Goal: Information Seeking & Learning: Learn about a topic

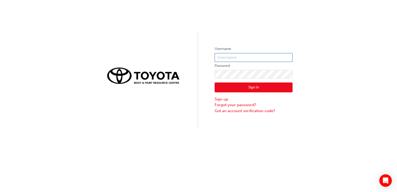
click at [241, 57] on input "text" at bounding box center [254, 57] width 78 height 9
type input "b"
type input "[PERSON_NAME].hayvice"
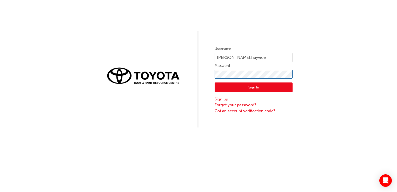
click button "Sign In" at bounding box center [254, 87] width 78 height 10
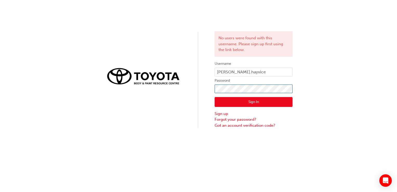
click button "Sign In" at bounding box center [254, 102] width 78 height 10
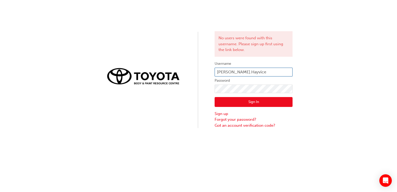
type input "[PERSON_NAME].Hayvice"
drag, startPoint x: 261, startPoint y: 103, endPoint x: 255, endPoint y: 101, distance: 6.4
click at [255, 101] on button "Sign In" at bounding box center [254, 102] width 78 height 10
click at [259, 71] on input "[PERSON_NAME].Hayvice" at bounding box center [254, 72] width 78 height 9
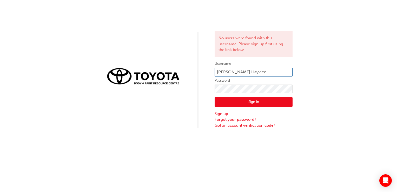
click at [259, 71] on input "[PERSON_NAME].Hayvice" at bounding box center [254, 72] width 78 height 9
type input "bradley.hayvice"
click at [209, 71] on div "No users were found with this username. Please sign up first using the link bel…" at bounding box center [198, 64] width 397 height 128
click at [229, 107] on div "Sign In Sign up Forgot your password? Got an account verification code?" at bounding box center [254, 110] width 78 height 35
click at [226, 102] on button "Sign In" at bounding box center [254, 102] width 78 height 10
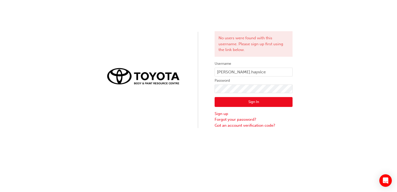
click at [319, 80] on div "No users were found with this username. Please sign up first using the link bel…" at bounding box center [198, 64] width 397 height 128
click button "Sign In" at bounding box center [254, 102] width 78 height 10
type input "Bradley.Hayvice"
click at [237, 100] on button "Sign In" at bounding box center [254, 102] width 78 height 10
click button "Sign In" at bounding box center [254, 102] width 78 height 10
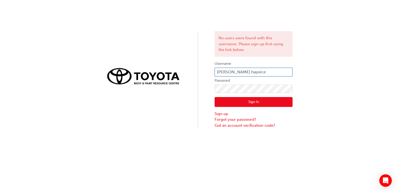
type input "Bradley.hayvice"
click at [246, 103] on button "Sign In" at bounding box center [254, 102] width 78 height 10
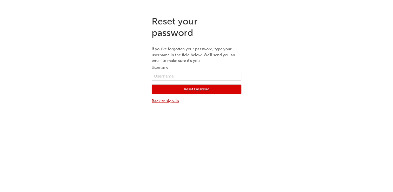
click at [166, 101] on link "Back to sign-in" at bounding box center [197, 101] width 90 height 6
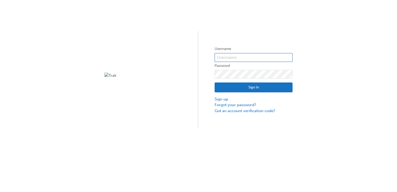
click at [249, 55] on input "text" at bounding box center [254, 57] width 78 height 9
type input "[PERSON_NAME].Hayvice"
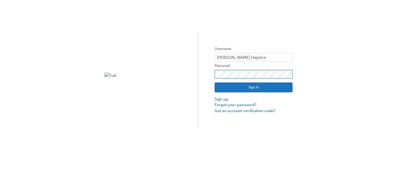
click button "Sign In" at bounding box center [254, 87] width 78 height 10
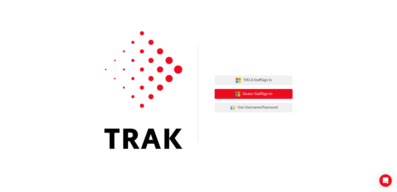
click at [268, 93] on span "Dealer Staff Sign In" at bounding box center [258, 94] width 30 height 6
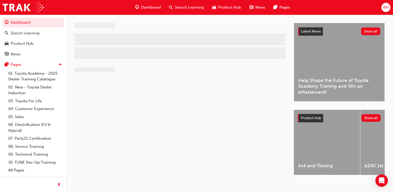
drag, startPoint x: 0, startPoint y: 0, endPoint x: 194, endPoint y: 49, distance: 200.1
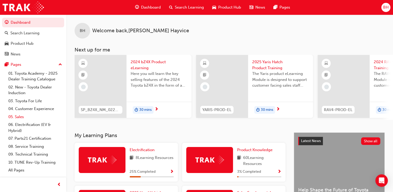
click at [21, 117] on link "05. Sales" at bounding box center [35, 117] width 58 height 8
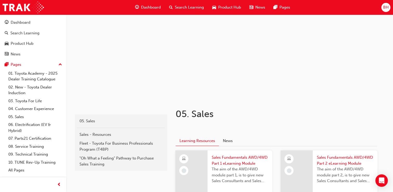
click at [6, 113] on link "05. Sales" at bounding box center [35, 117] width 58 height 8
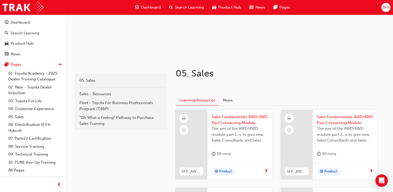
scroll to position [62, 0]
click at [238, 117] on span "Sales Fundamentals AWD/4WD Part 1 eLearning Module" at bounding box center [240, 119] width 56 height 12
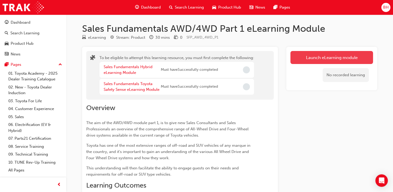
click at [320, 59] on button "Launch eLearning module" at bounding box center [332, 57] width 83 height 13
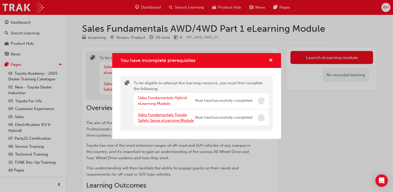
click at [166, 121] on link "Sales Fundamentals Toyota Safety Sense eLearning Module" at bounding box center [166, 117] width 56 height 11
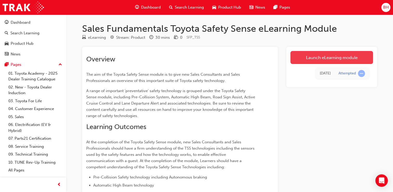
click at [335, 61] on link "Launch eLearning module" at bounding box center [332, 57] width 83 height 13
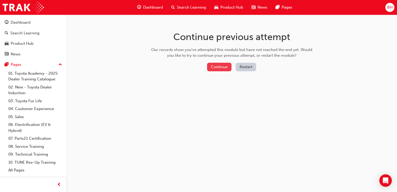
click at [218, 66] on button "Continue" at bounding box center [219, 67] width 24 height 9
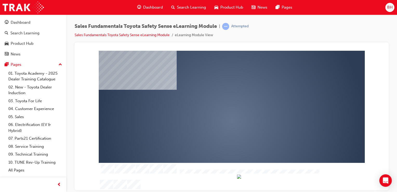
click at [217, 105] on div "play" at bounding box center [217, 105] width 0 height 0
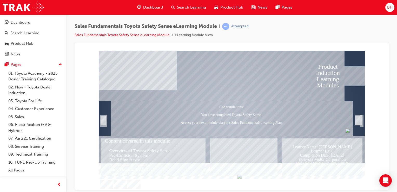
click at [347, 129] on img "Congratulations! You have completed Toyota Safety Sense. Access your next modul…" at bounding box center [349, 132] width 8 height 8
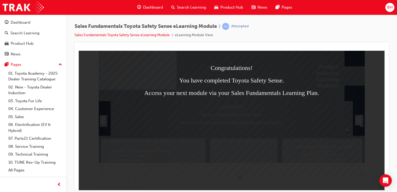
click at [396, 113] on div "Sales Fundamentals Toyota Safety Sense eLearning Module | Attempted Sales Funda…" at bounding box center [231, 97] width 331 height 164
click at [20, 117] on link "05. Sales" at bounding box center [35, 117] width 58 height 8
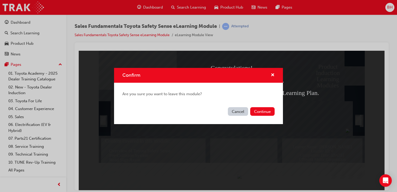
click at [235, 112] on button "Cancel" at bounding box center [238, 111] width 20 height 9
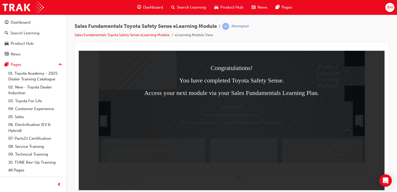
click at [360, 134] on div "Congratulations! You have completed Toyota Safety Sense. Access your next modul…" at bounding box center [232, 119] width 306 height 139
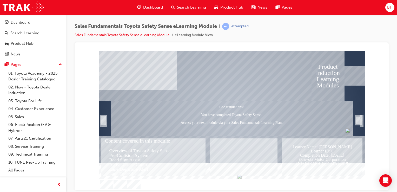
click at [357, 121] on div "Trigger this button to exit" at bounding box center [357, 120] width 5 height 9
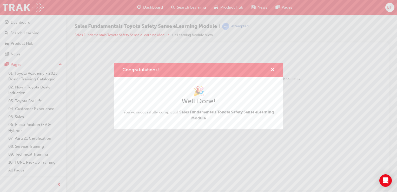
click at [275, 69] on div "Congratulations!" at bounding box center [198, 70] width 169 height 15
click at [270, 71] on div "Congratulations!" at bounding box center [271, 70] width 8 height 6
click at [272, 71] on span "cross-icon" at bounding box center [273, 70] width 4 height 5
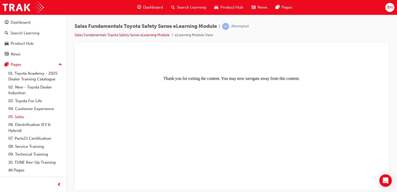
click at [17, 117] on link "05. Sales" at bounding box center [35, 117] width 58 height 8
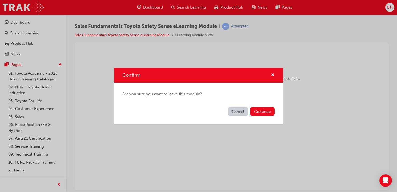
drag, startPoint x: 264, startPoint y: 109, endPoint x: 265, endPoint y: 106, distance: 3.1
click at [265, 106] on div "Cancel Continue" at bounding box center [198, 114] width 169 height 19
click at [265, 110] on button "Continue" at bounding box center [262, 111] width 24 height 9
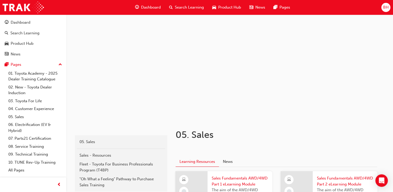
click at [235, 183] on span "Sales Fundamentals AWD/4WD Part 1 eLearning Module" at bounding box center [240, 181] width 56 height 12
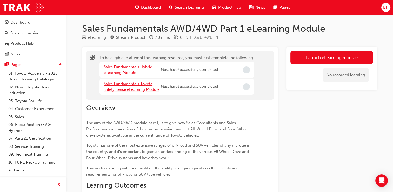
click at [143, 89] on link "Sales Fundamentals Toyota Safety Sense eLearning Module" at bounding box center [132, 86] width 56 height 11
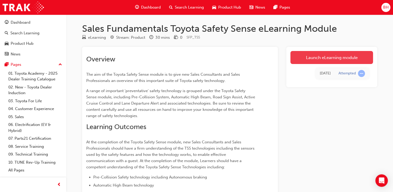
click at [329, 55] on link "Launch eLearning module" at bounding box center [332, 57] width 83 height 13
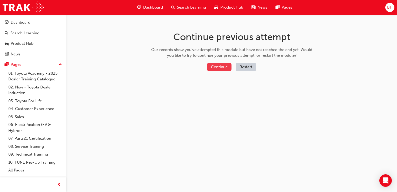
click at [215, 70] on button "Continue" at bounding box center [219, 67] width 24 height 9
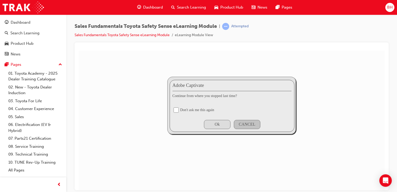
click at [218, 122] on div "Ok" at bounding box center [217, 124] width 5 height 5
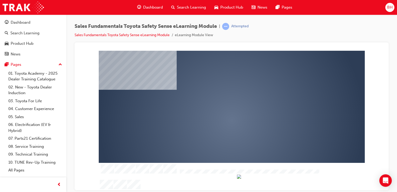
click at [217, 105] on div "play" at bounding box center [217, 105] width 0 height 0
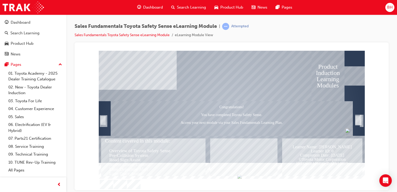
click at [273, 178] on div at bounding box center [232, 173] width 266 height 9
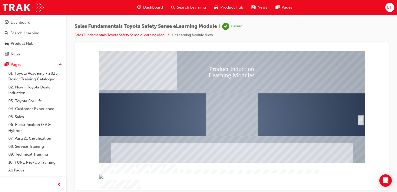
click at [363, 121] on div "SmartShape" at bounding box center [360, 119] width 5 height 9
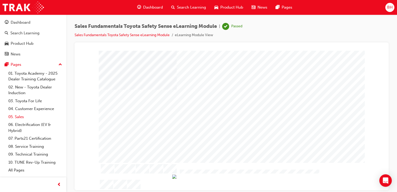
click at [19, 117] on link "05. Sales" at bounding box center [35, 117] width 58 height 8
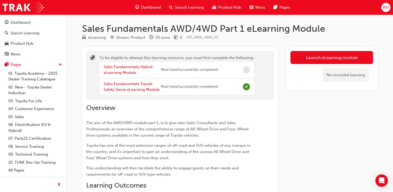
click at [121, 69] on div "Sales Fundamentals Hybrid eLearning Module" at bounding box center [132, 70] width 57 height 12
click at [120, 67] on link "Sales Fundamentals Hybrid eLearning Module" at bounding box center [128, 69] width 49 height 11
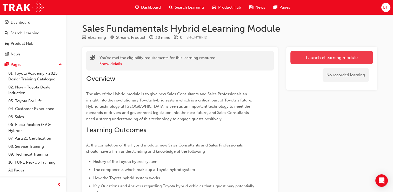
click at [319, 55] on link "Launch eLearning module" at bounding box center [332, 57] width 83 height 13
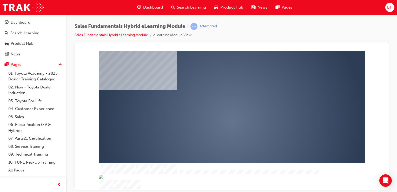
click at [217, 105] on div "play" at bounding box center [217, 105] width 0 height 0
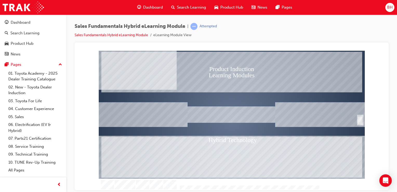
click at [361, 121] on div "SmartShape" at bounding box center [359, 120] width 5 height 9
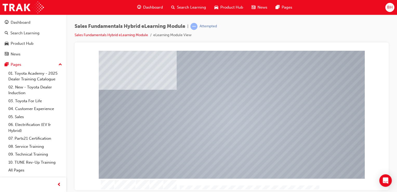
drag, startPoint x: 267, startPoint y: 33, endPoint x: 263, endPoint y: 38, distance: 6.6
click at [263, 38] on div "Sales Fundamentals Hybrid eLearning Module | Attempted Sales Fundamentals Hybri…" at bounding box center [232, 32] width 314 height 19
drag, startPoint x: 133, startPoint y: 65, endPoint x: 130, endPoint y: 70, distance: 5.4
click at [130, 70] on div at bounding box center [231, 114] width 227 height 128
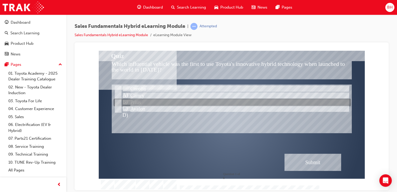
click at [289, 103] on div at bounding box center [233, 103] width 238 height 8
radio input "true"
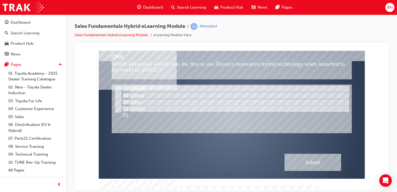
click at [325, 161] on div "Submit" at bounding box center [313, 161] width 57 height 17
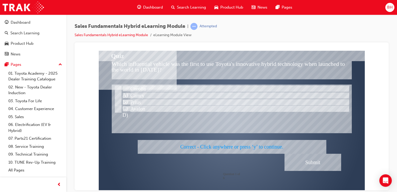
click at [325, 161] on div at bounding box center [232, 120] width 266 height 140
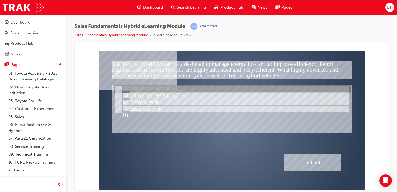
click at [159, 88] on div at bounding box center [233, 89] width 238 height 8
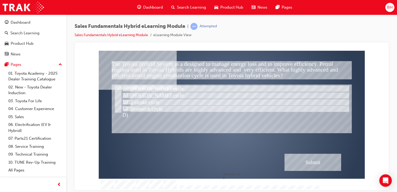
click at [315, 166] on div "Submit" at bounding box center [313, 161] width 57 height 17
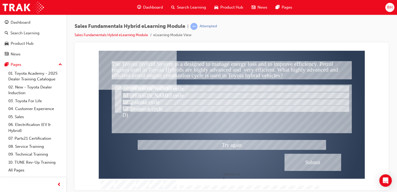
click at [249, 144] on div at bounding box center [232, 120] width 266 height 140
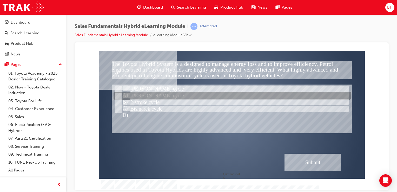
click at [141, 98] on div at bounding box center [233, 96] width 238 height 8
radio input "false"
radio input "true"
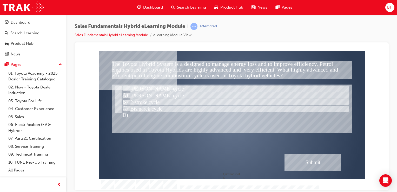
click at [316, 157] on div "Submit" at bounding box center [313, 161] width 57 height 17
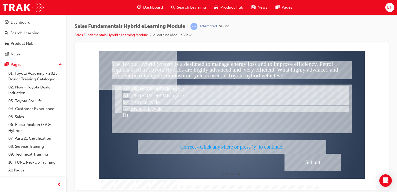
click at [316, 157] on div at bounding box center [232, 120] width 266 height 140
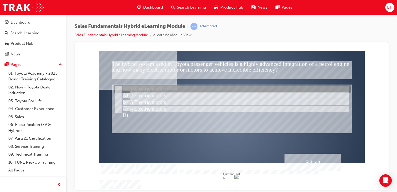
click at [220, 90] on div at bounding box center [233, 89] width 238 height 8
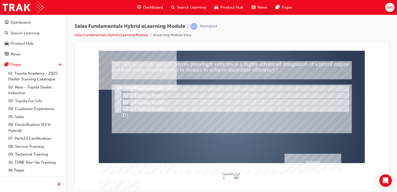
click at [295, 162] on div "Submit" at bounding box center [313, 161] width 57 height 17
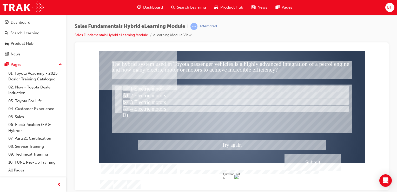
click at [268, 145] on div at bounding box center [232, 120] width 266 height 140
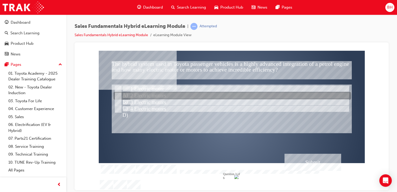
click at [152, 96] on div at bounding box center [233, 96] width 238 height 8
radio input "false"
radio input "true"
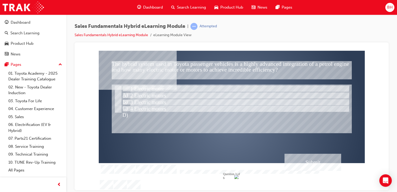
click at [310, 156] on div "Submit" at bounding box center [313, 161] width 57 height 17
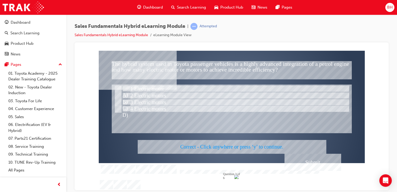
click at [195, 124] on div at bounding box center [232, 120] width 266 height 140
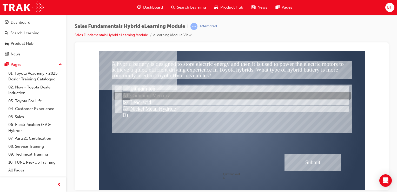
drag, startPoint x: 146, startPoint y: 93, endPoint x: 148, endPoint y: 85, distance: 7.4
click at [148, 85] on div "A hybrid battery is designed to store electric energy and then it is used to po…" at bounding box center [232, 120] width 266 height 140
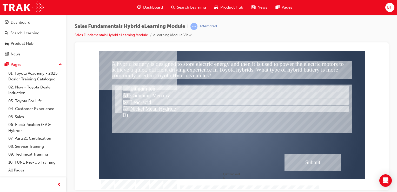
drag, startPoint x: 148, startPoint y: 85, endPoint x: 148, endPoint y: 82, distance: 3.7
click at [148, 82] on div "A hybrid battery is designed to store electric energy and then it is used to po…" at bounding box center [232, 120] width 266 height 140
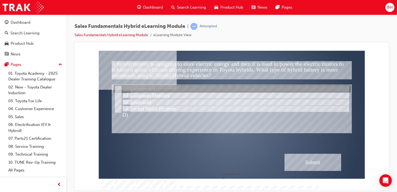
click at [145, 90] on div at bounding box center [233, 89] width 238 height 8
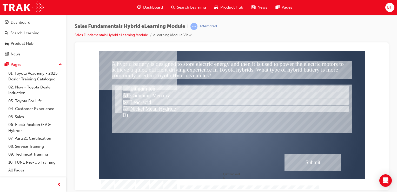
click at [295, 162] on div "Submit" at bounding box center [313, 161] width 57 height 17
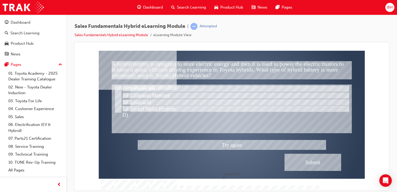
click at [213, 141] on div at bounding box center [232, 120] width 266 height 140
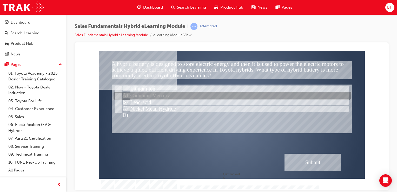
drag, startPoint x: 152, startPoint y: 97, endPoint x: 155, endPoint y: 88, distance: 8.9
click at [155, 88] on div "A hybrid battery is designed to store electric energy and then it is used to po…" at bounding box center [232, 120] width 266 height 140
click at [178, 97] on div at bounding box center [233, 96] width 238 height 8
radio input "false"
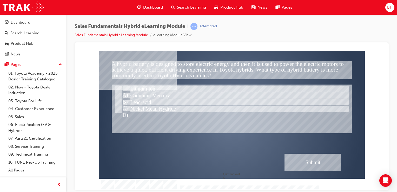
click at [299, 158] on div "Submit" at bounding box center [313, 161] width 57 height 17
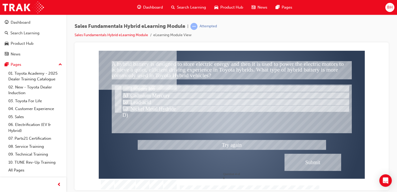
click at [237, 146] on div at bounding box center [232, 120] width 266 height 140
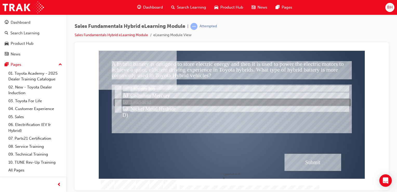
click at [142, 102] on div at bounding box center [233, 103] width 238 height 8
radio input "false"
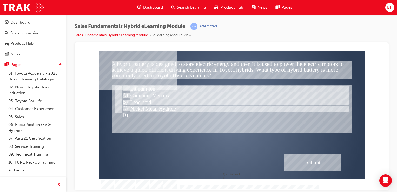
click at [306, 161] on div "Submit" at bounding box center [313, 161] width 57 height 17
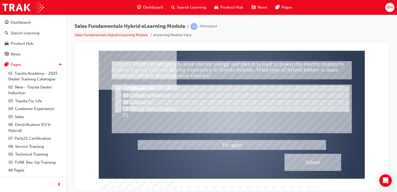
click at [135, 109] on div at bounding box center [232, 120] width 266 height 140
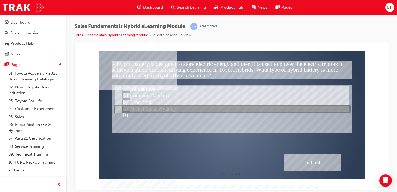
click at [135, 109] on div at bounding box center [233, 109] width 238 height 8
radio input "false"
radio input "true"
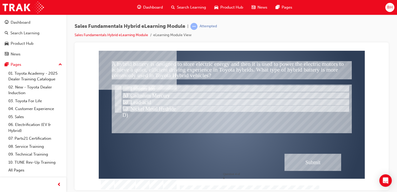
click at [309, 159] on div "Submit" at bounding box center [313, 161] width 57 height 17
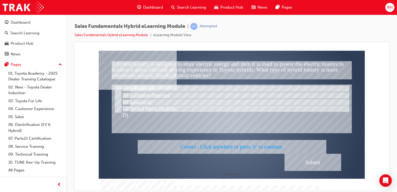
click at [226, 116] on div at bounding box center [232, 120] width 266 height 140
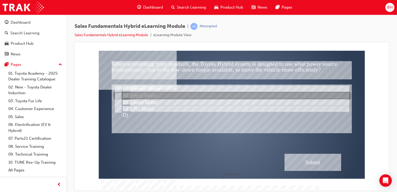
click at [141, 93] on div at bounding box center [233, 96] width 238 height 8
radio input "true"
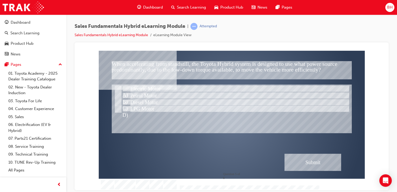
click at [327, 163] on div "Submit" at bounding box center [313, 161] width 57 height 17
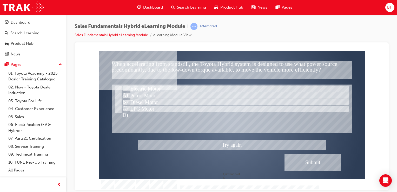
click at [278, 150] on div at bounding box center [232, 120] width 266 height 140
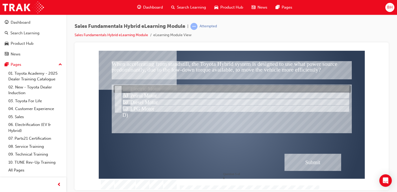
click at [137, 89] on div at bounding box center [233, 89] width 238 height 8
radio input "true"
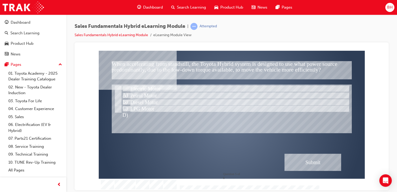
click at [305, 166] on div "Submit" at bounding box center [313, 161] width 57 height 17
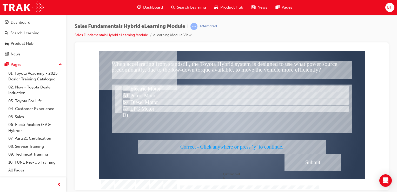
click at [187, 110] on div at bounding box center [232, 120] width 266 height 140
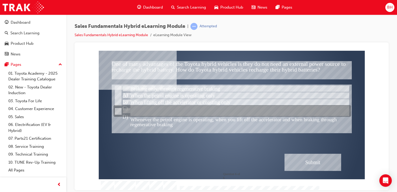
click at [191, 111] on div at bounding box center [233, 111] width 238 height 12
radio input "true"
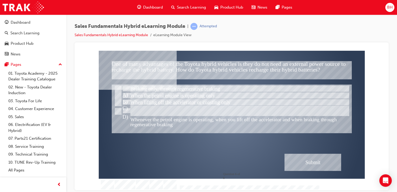
click at [316, 158] on div "Submit" at bounding box center [313, 161] width 57 height 17
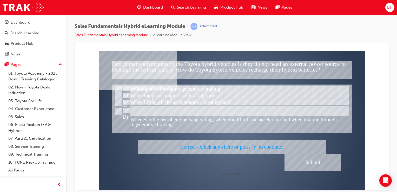
click at [204, 110] on div at bounding box center [232, 120] width 266 height 140
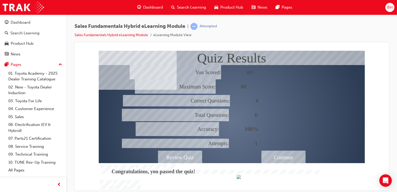
click at [204, 110] on div "Total Questions:" at bounding box center [175, 114] width 107 height 12
click at [290, 162] on div "Continue" at bounding box center [283, 157] width 44 height 14
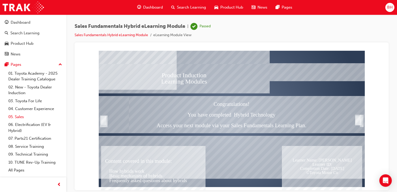
click at [17, 116] on link "05. Sales" at bounding box center [35, 117] width 58 height 8
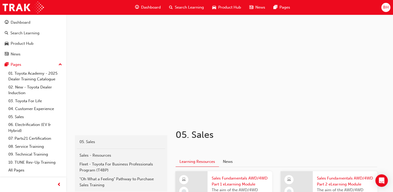
click at [239, 177] on span "Sales Fundamentals AWD/4WD Part 1 eLearning Module" at bounding box center [240, 181] width 56 height 12
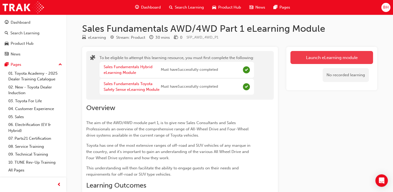
click at [310, 59] on button "Launch eLearning module" at bounding box center [332, 57] width 83 height 13
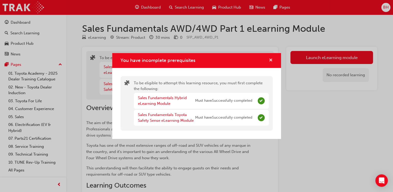
click at [271, 60] on span "cross-icon" at bounding box center [271, 60] width 4 height 5
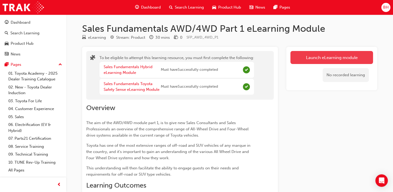
click at [312, 60] on button "Launch eLearning module" at bounding box center [332, 57] width 83 height 13
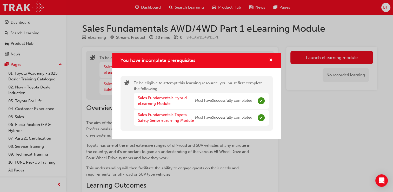
click at [268, 61] on div "You have incomplete prerequisites" at bounding box center [269, 60] width 8 height 6
click at [272, 61] on span "cross-icon" at bounding box center [271, 60] width 4 height 5
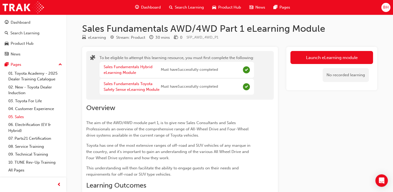
click at [22, 115] on link "05. Sales" at bounding box center [35, 117] width 58 height 8
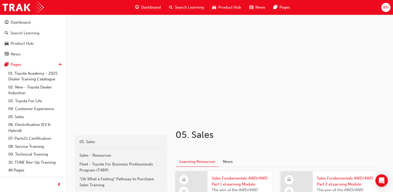
click at [224, 186] on span "Sales Fundamentals AWD/4WD Part 1 eLearning Module" at bounding box center [240, 181] width 56 height 12
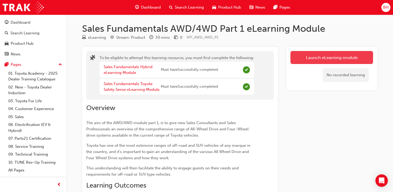
click at [324, 56] on button "Launch eLearning module" at bounding box center [332, 57] width 83 height 13
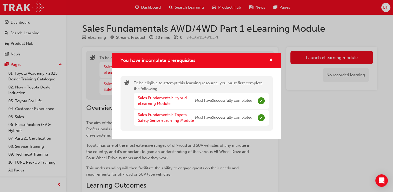
click at [263, 100] on span "Complete" at bounding box center [261, 100] width 7 height 7
click at [272, 61] on span "cross-icon" at bounding box center [271, 60] width 4 height 5
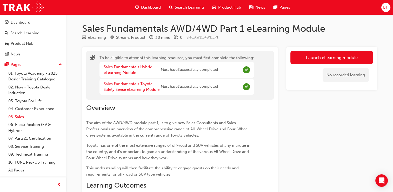
click at [16, 118] on link "05. Sales" at bounding box center [35, 117] width 58 height 8
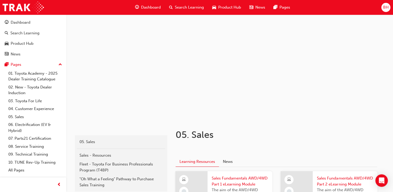
click at [224, 181] on span "Sales Fundamentals AWD/4WD Part 1 eLearning Module" at bounding box center [240, 181] width 56 height 12
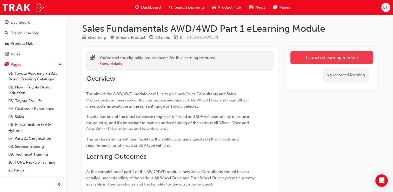
click at [310, 53] on link "Launch eLearning module" at bounding box center [332, 57] width 83 height 13
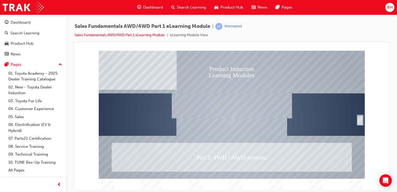
click at [357, 121] on div "SmartShape" at bounding box center [359, 120] width 5 height 9
click at [361, 121] on div "SmartShape" at bounding box center [359, 120] width 5 height 9
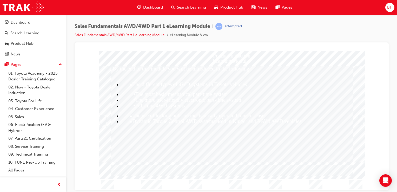
click at [363, 121] on div at bounding box center [232, 113] width 266 height 96
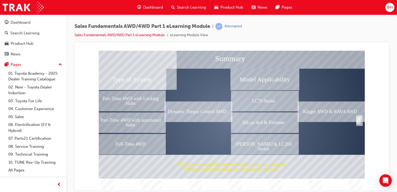
click at [360, 119] on div "Completion" at bounding box center [358, 120] width 5 height 9
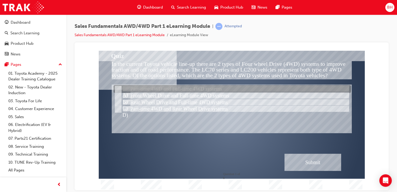
click at [172, 91] on div at bounding box center [233, 89] width 238 height 8
radio input "true"
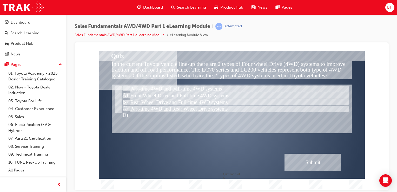
click at [306, 164] on div "Submit" at bounding box center [313, 161] width 57 height 17
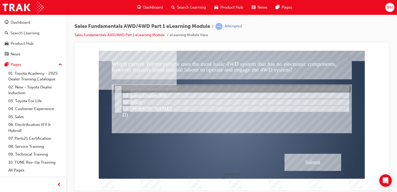
click at [126, 88] on div at bounding box center [233, 89] width 238 height 8
radio input "true"
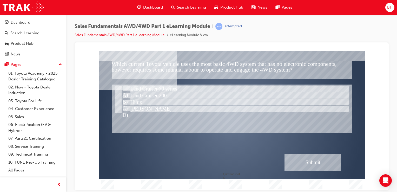
click at [316, 160] on div "Submit" at bounding box center [313, 161] width 57 height 17
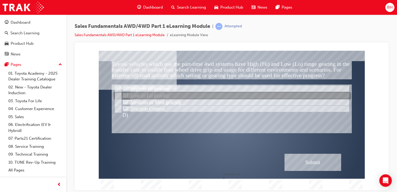
click at [145, 97] on div at bounding box center [233, 96] width 238 height 8
radio input "true"
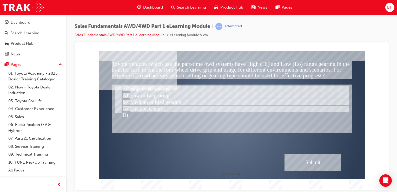
click at [312, 160] on div "Submit" at bounding box center [313, 161] width 57 height 17
click at [257, 63] on div "For part-time four wheel drive vehicles like Hilux and LC70, when they are swit…" at bounding box center [232, 70] width 240 height 18
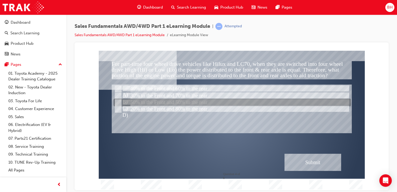
click at [192, 101] on div at bounding box center [233, 103] width 238 height 8
radio input "true"
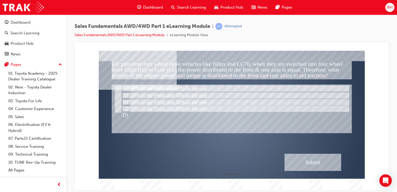
click at [300, 160] on div "Submit" at bounding box center [313, 161] width 57 height 17
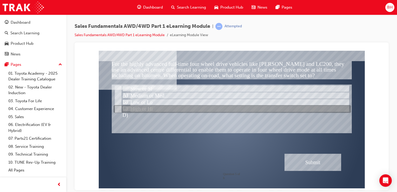
click at [185, 109] on div at bounding box center [233, 109] width 238 height 8
radio input "true"
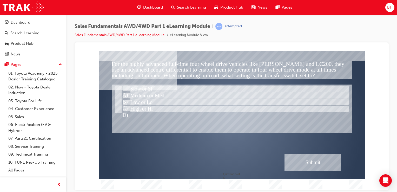
click at [324, 166] on div "Submit" at bounding box center [313, 161] width 57 height 17
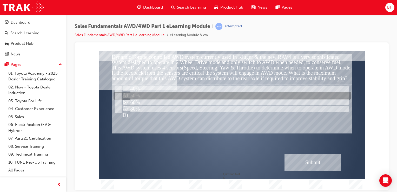
click at [154, 94] on div at bounding box center [233, 96] width 238 height 8
radio input "true"
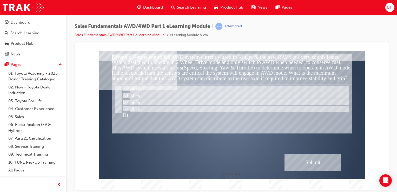
click at [307, 163] on div "Submit" at bounding box center [313, 161] width 57 height 17
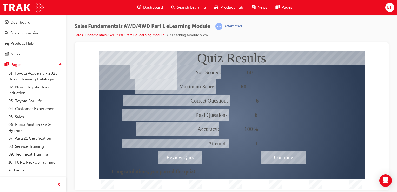
click at [297, 159] on div "Continue" at bounding box center [283, 157] width 44 height 14
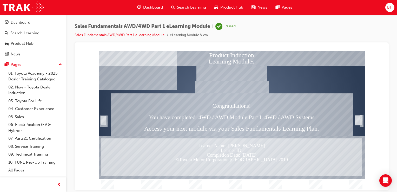
click at [359, 118] on div "Trigger this button to exit" at bounding box center [357, 120] width 5 height 9
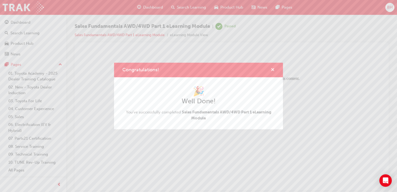
click at [272, 70] on span "cross-icon" at bounding box center [273, 70] width 4 height 5
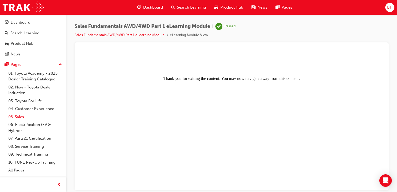
click at [17, 119] on link "05. Sales" at bounding box center [35, 117] width 58 height 8
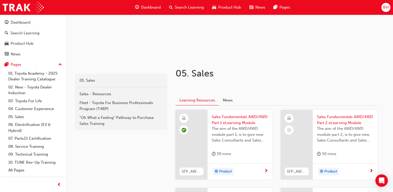
scroll to position [64, 0]
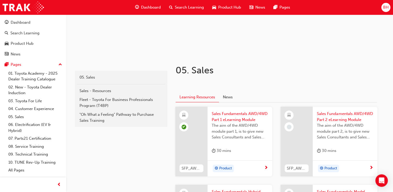
click at [344, 116] on span "Sales Fundamentals AWD/4WD Part 2 eLearning Module" at bounding box center [345, 117] width 56 height 12
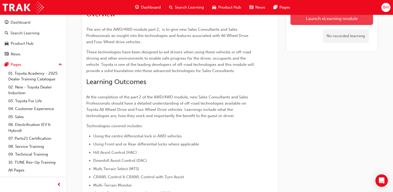
click at [324, 21] on link "Launch eLearning module" at bounding box center [332, 18] width 83 height 13
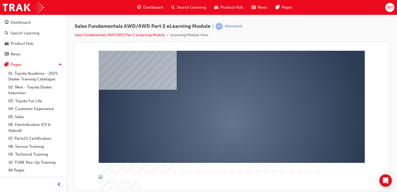
click at [217, 105] on div "play" at bounding box center [217, 105] width 0 height 0
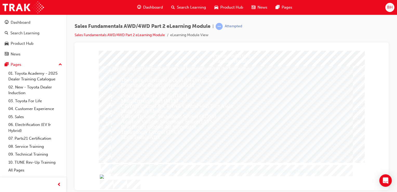
click at [361, 122] on div "Trigger this button to continue" at bounding box center [360, 120] width 5 height 9
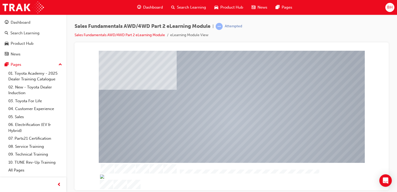
click at [362, 119] on div at bounding box center [236, 136] width 283 height 178
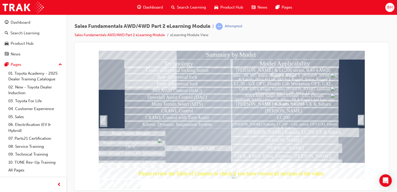
click at [362, 120] on div at bounding box center [360, 119] width 5 height 9
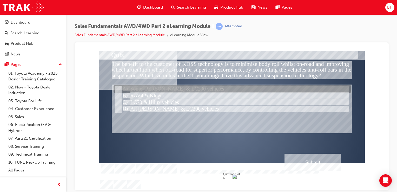
click at [121, 91] on div at bounding box center [233, 89] width 238 height 8
radio input "true"
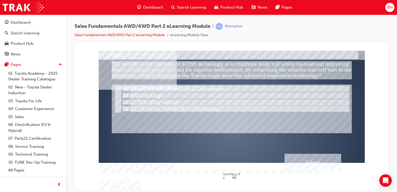
click at [291, 161] on div "Submit" at bounding box center [313, 161] width 57 height 17
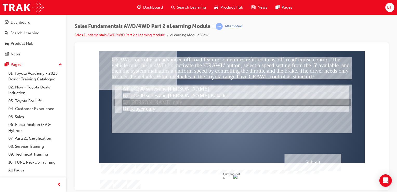
click at [154, 104] on div at bounding box center [233, 103] width 238 height 8
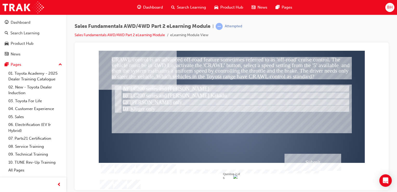
click at [290, 165] on div "Submit" at bounding box center [313, 161] width 57 height 17
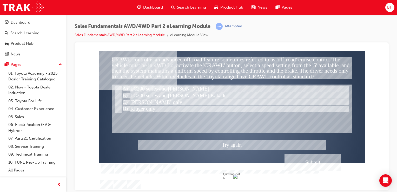
click at [213, 145] on div at bounding box center [232, 120] width 266 height 140
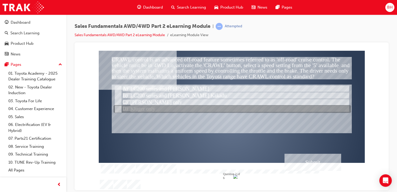
click at [123, 107] on div at bounding box center [233, 109] width 238 height 8
radio input "false"
radio input "true"
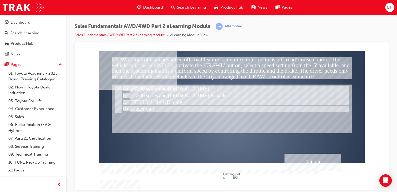
click at [295, 162] on div "Submit" at bounding box center [313, 161] width 57 height 17
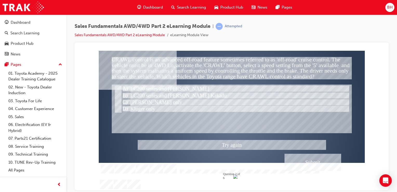
click at [174, 152] on div at bounding box center [232, 120] width 266 height 140
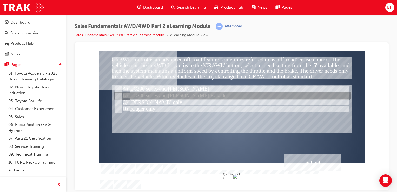
click at [134, 93] on div at bounding box center [233, 96] width 238 height 8
radio input "true"
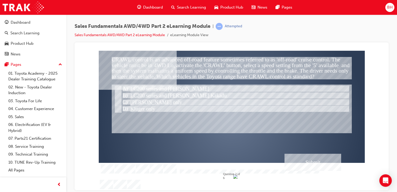
drag, startPoint x: 323, startPoint y: 157, endPoint x: 329, endPoint y: 153, distance: 7.5
click at [329, 153] on div "CRAWL control is an advanced off-road feature sometimes referred to as 'off-roa…" at bounding box center [232, 120] width 266 height 140
click at [311, 160] on div "Submit" at bounding box center [313, 161] width 57 height 17
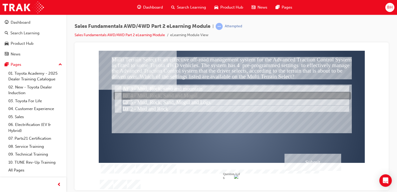
click at [123, 95] on div at bounding box center [233, 96] width 238 height 8
radio input "true"
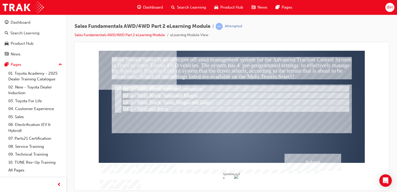
click at [309, 159] on div "Submit" at bounding box center [313, 161] width 57 height 17
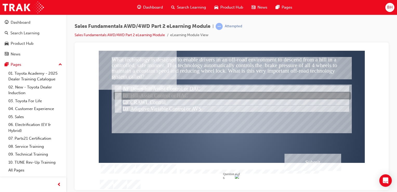
click at [130, 97] on div at bounding box center [233, 96] width 238 height 8
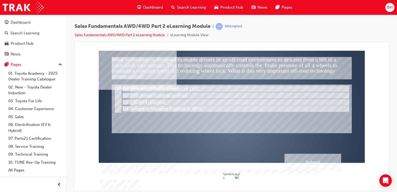
click at [300, 157] on div "Submit" at bounding box center [313, 161] width 57 height 17
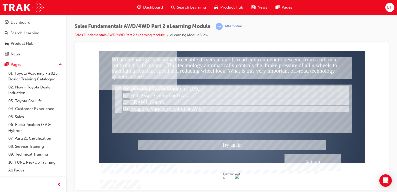
click at [232, 140] on div at bounding box center [232, 120] width 266 height 140
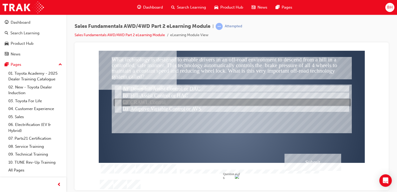
click at [143, 102] on div at bounding box center [233, 103] width 238 height 8
radio input "false"
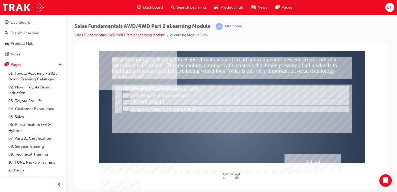
click at [308, 163] on div "Submit" at bounding box center [313, 161] width 57 height 17
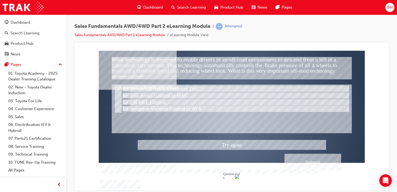
click at [213, 146] on div at bounding box center [232, 120] width 266 height 140
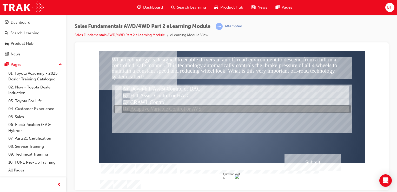
click at [139, 112] on div at bounding box center [233, 109] width 238 height 8
radio input "false"
radio input "true"
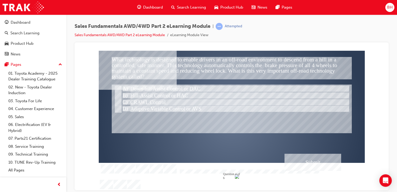
click at [311, 155] on div "Submit" at bounding box center [313, 161] width 57 height 17
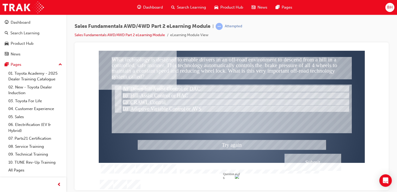
click at [162, 145] on div at bounding box center [232, 120] width 266 height 140
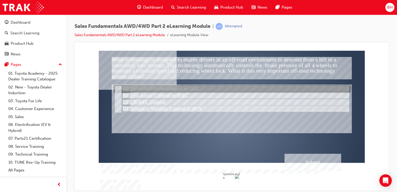
click at [120, 88] on input "Down-hill Assist Control or DAC" at bounding box center [118, 89] width 6 height 6
radio input "true"
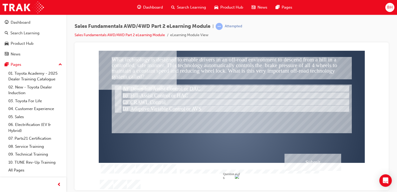
click at [316, 159] on div "Submit" at bounding box center [313, 161] width 57 height 17
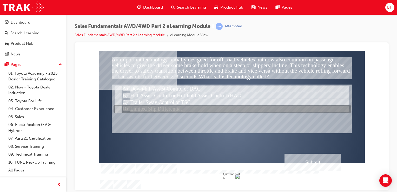
click at [169, 105] on div at bounding box center [233, 109] width 238 height 8
radio input "true"
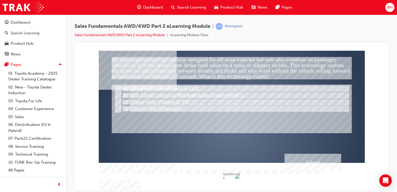
click at [325, 160] on div "Submit" at bounding box center [313, 161] width 57 height 17
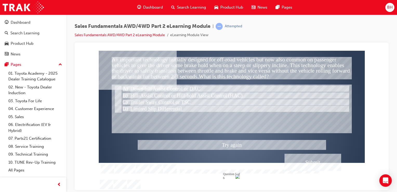
click at [236, 147] on div at bounding box center [232, 120] width 266 height 140
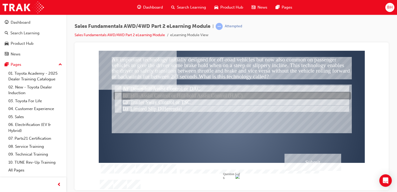
click at [158, 98] on div at bounding box center [233, 96] width 238 height 8
radio input "true"
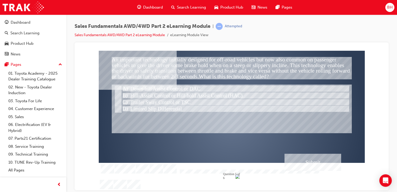
click at [323, 163] on div "Submit" at bounding box center [313, 161] width 57 height 17
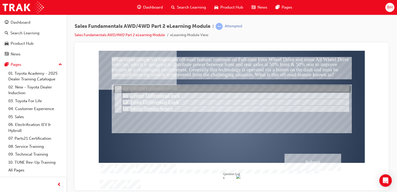
click at [132, 89] on div at bounding box center [233, 89] width 238 height 8
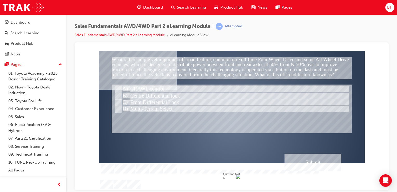
click at [304, 156] on div "Submit" at bounding box center [313, 161] width 57 height 17
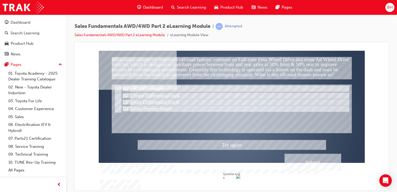
click at [195, 143] on div at bounding box center [232, 120] width 266 height 140
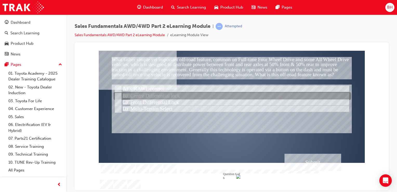
click at [122, 95] on div at bounding box center [233, 96] width 238 height 8
radio input "false"
radio input "true"
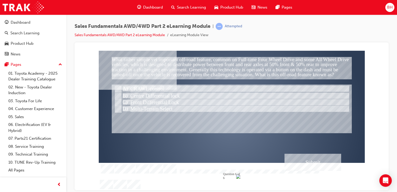
click at [319, 165] on div "Submit" at bounding box center [313, 161] width 57 height 17
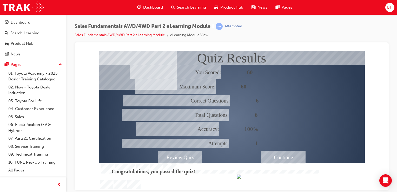
click at [269, 153] on div "Continue" at bounding box center [283, 157] width 44 height 14
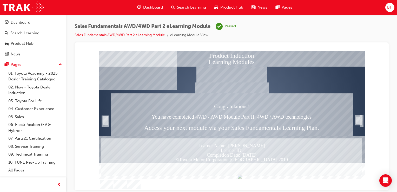
click at [359, 119] on div "Trigger this button to exit" at bounding box center [357, 120] width 5 height 9
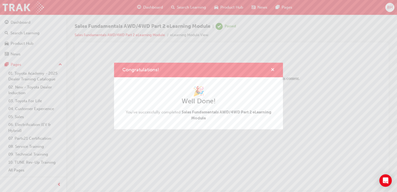
click at [271, 70] on span "cross-icon" at bounding box center [273, 70] width 4 height 5
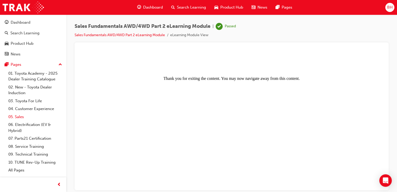
click at [34, 116] on link "05. Sales" at bounding box center [35, 117] width 58 height 8
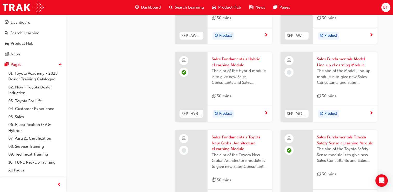
scroll to position [199, 0]
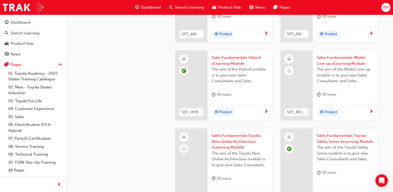
click at [341, 62] on span "Sales Fundamentals Model Line-up eLearning Module" at bounding box center [345, 61] width 56 height 12
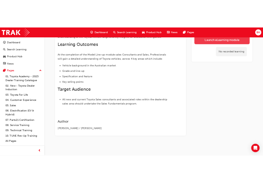
scroll to position [182, 0]
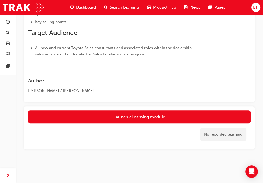
click at [203, 1] on div "Dashboard Search Learning Product Hub News Pages" at bounding box center [148, 7] width 168 height 15
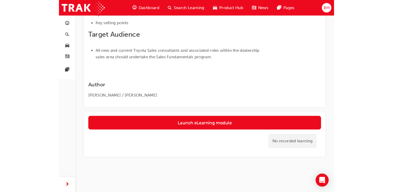
scroll to position [111, 0]
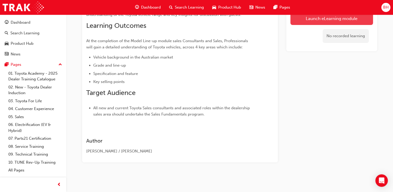
click at [315, 23] on link "Launch eLearning module" at bounding box center [332, 18] width 83 height 13
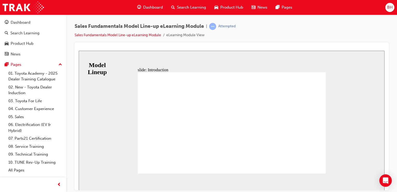
drag, startPoint x: 162, startPoint y: 91, endPoint x: 172, endPoint y: 90, distance: 10.1
drag, startPoint x: 200, startPoint y: 139, endPoint x: 207, endPoint y: 135, distance: 7.6
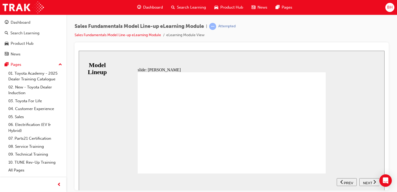
scroll to position [0, 0]
drag, startPoint x: 312, startPoint y: 147, endPoint x: 310, endPoint y: 120, distance: 27.4
drag, startPoint x: 313, startPoint y: 135, endPoint x: 303, endPoint y: 147, distance: 16.2
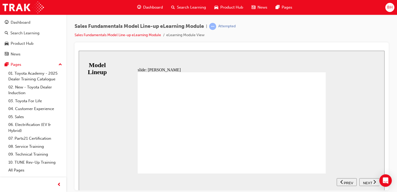
click at [369, 182] on span "NEXT" at bounding box center [367, 183] width 9 height 4
drag, startPoint x: 313, startPoint y: 177, endPoint x: 301, endPoint y: 168, distance: 15.1
click at [301, 168] on div "slide: GR Yaris Hot [PERSON_NAME] YARIS Rectangle 1 Developed with four-time Wo…" at bounding box center [232, 120] width 306 height 140
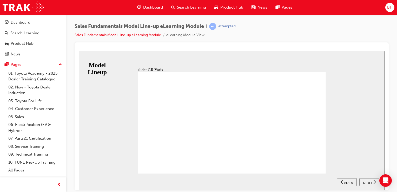
click at [370, 182] on span "NEXT" at bounding box center [367, 183] width 9 height 4
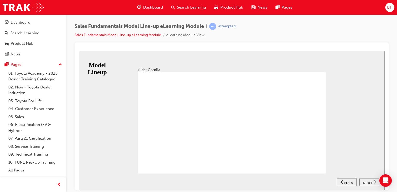
click at [370, 179] on button "NEXT" at bounding box center [369, 182] width 20 height 8
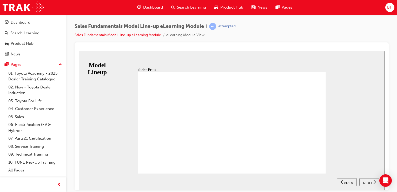
click at [365, 181] on span "NEXT" at bounding box center [367, 183] width 9 height 4
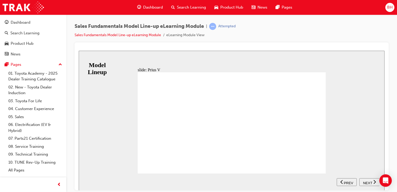
drag, startPoint x: 368, startPoint y: 181, endPoint x: 365, endPoint y: 178, distance: 3.5
click at [366, 178] on button "NEXT" at bounding box center [369, 182] width 20 height 8
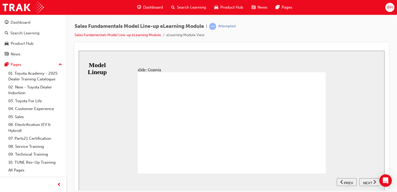
drag, startPoint x: 181, startPoint y: 159, endPoint x: 321, endPoint y: 167, distance: 140.1
click at [321, 167] on div "RANGE Granvia Granvia VX Table with 3 columns and 2 rows Diesel 6 Seat correct …" at bounding box center [232, 125] width 188 height 106
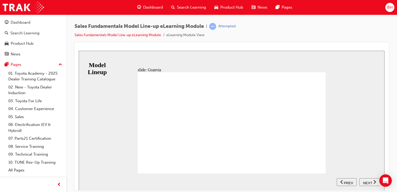
click at [372, 183] on div "NEXT" at bounding box center [370, 181] width 16 height 5
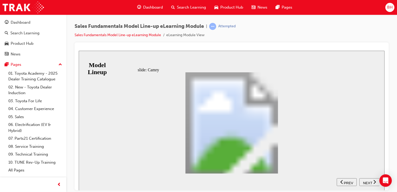
click at [371, 185] on button "NEXT" at bounding box center [369, 182] width 20 height 8
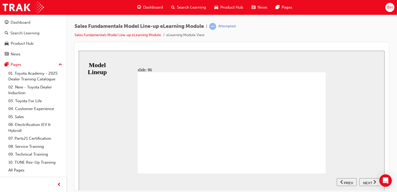
click at [362, 184] on button "NEXT" at bounding box center [369, 182] width 20 height 8
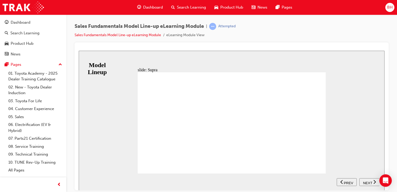
click at [372, 182] on div "NEXT" at bounding box center [370, 181] width 16 height 5
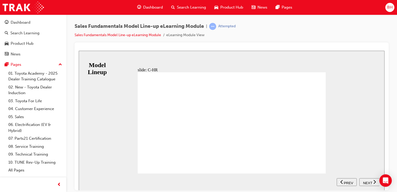
click at [365, 179] on div "NEXT" at bounding box center [370, 181] width 16 height 5
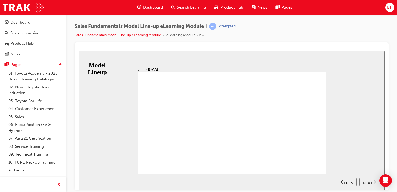
click at [372, 182] on div "NEXT" at bounding box center [370, 181] width 16 height 5
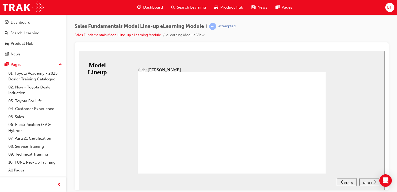
click at [367, 181] on span "NEXT" at bounding box center [367, 183] width 9 height 4
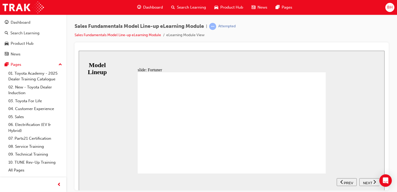
click at [372, 183] on div "NEXT" at bounding box center [370, 181] width 16 height 5
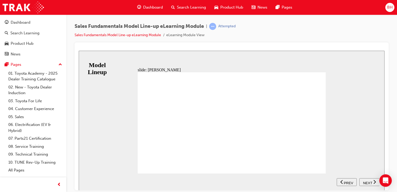
click at [365, 183] on span "NEXT" at bounding box center [367, 183] width 9 height 4
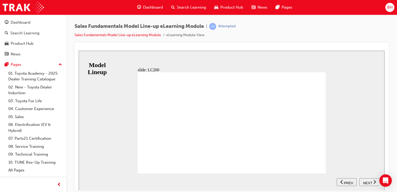
click at [371, 181] on span "NEXT" at bounding box center [367, 183] width 9 height 4
drag, startPoint x: 207, startPoint y: 99, endPoint x: 163, endPoint y: 98, distance: 44.2
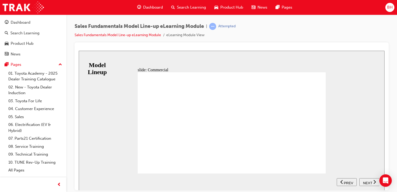
drag, startPoint x: 174, startPoint y: 86, endPoint x: 208, endPoint y: 84, distance: 34.9
drag, startPoint x: 184, startPoint y: 91, endPoint x: 223, endPoint y: 83, distance: 39.8
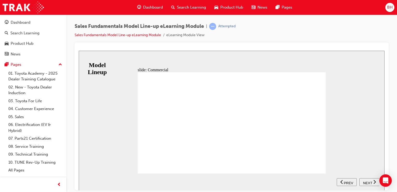
drag, startPoint x: 312, startPoint y: 164, endPoint x: 299, endPoint y: 189, distance: 28.8
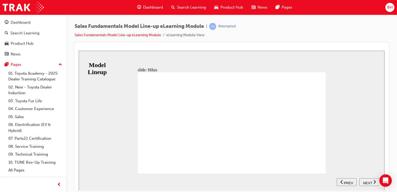
click at [299, 189] on div "slide: Hilux RANGE SINGLE CAB EXTRA CAB DOUBLE CAB The HiLux range is the large…" at bounding box center [232, 120] width 306 height 140
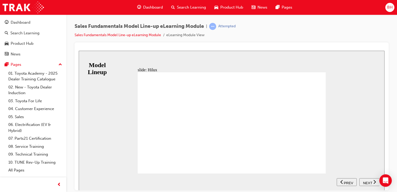
click at [367, 181] on span "NEXT" at bounding box center [367, 183] width 9 height 4
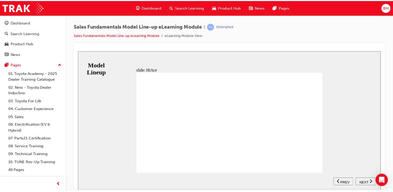
scroll to position [25, 0]
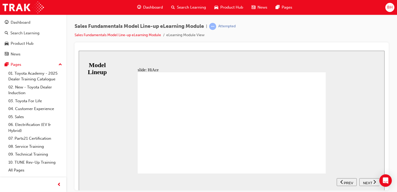
click at [367, 182] on span "NEXT" at bounding box center [367, 183] width 9 height 4
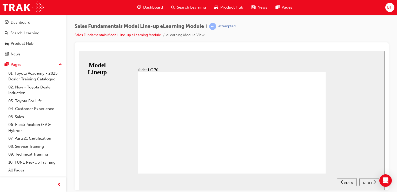
click at [366, 181] on span "NEXT" at bounding box center [367, 183] width 9 height 4
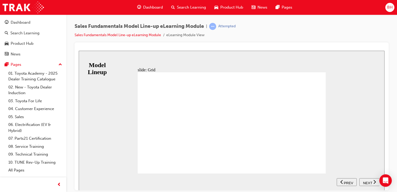
click at [366, 182] on span "NEXT" at bounding box center [367, 183] width 9 height 4
click at [21, 118] on link "05. Sales" at bounding box center [35, 117] width 58 height 8
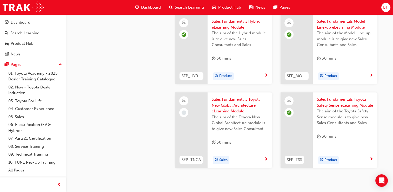
scroll to position [239, 0]
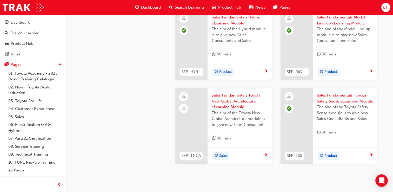
click at [241, 100] on span "Sales Fundamentals Toyota New Global Architecture eLearning Module" at bounding box center [240, 101] width 56 height 18
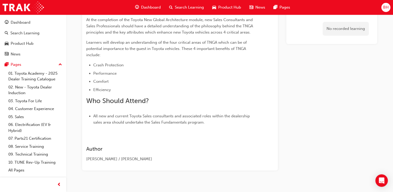
scroll to position [161, 0]
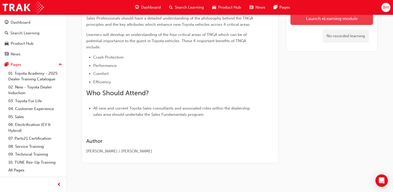
click at [330, 22] on link "Launch eLearning module" at bounding box center [332, 18] width 83 height 13
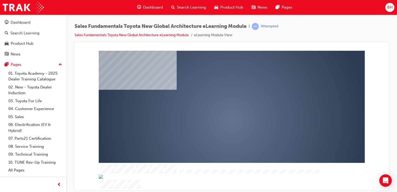
click at [217, 105] on div "play" at bounding box center [217, 105] width 0 height 0
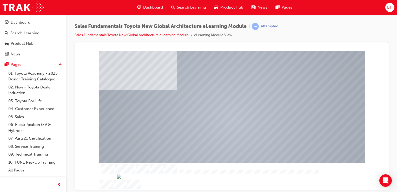
click at [121, 52] on html "History of TNGA Table Of Contents Exit Slide Title Welcome Video Intro Overview…" at bounding box center [232, 51] width 306 height 2
